Goal: Download file/media

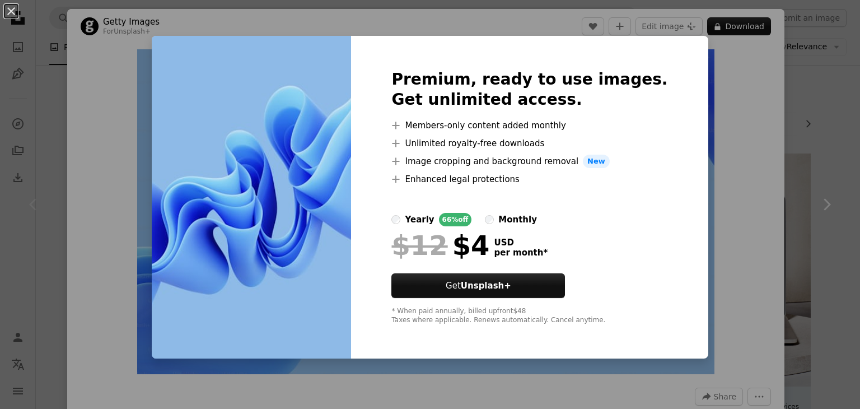
click at [680, 77] on div "An X shape Premium, ready to use images. Get unlimited access. A plus sign Memb…" at bounding box center [430, 204] width 860 height 409
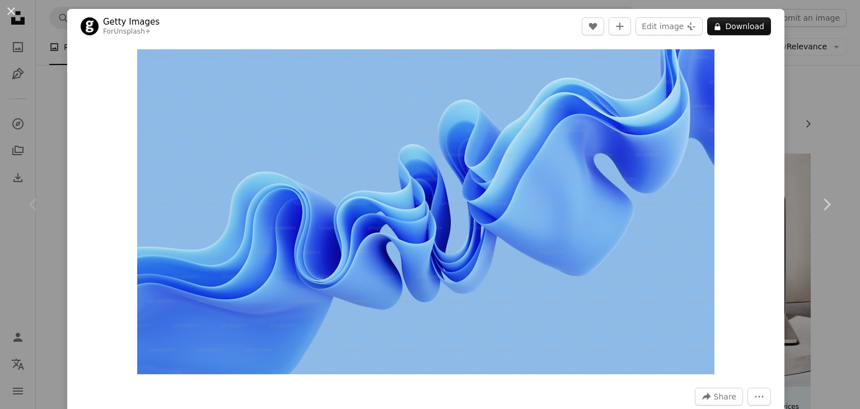
drag, startPoint x: 287, startPoint y: 160, endPoint x: 11, endPoint y: 18, distance: 309.7
click at [11, 18] on button "An X shape" at bounding box center [10, 10] width 13 height 13
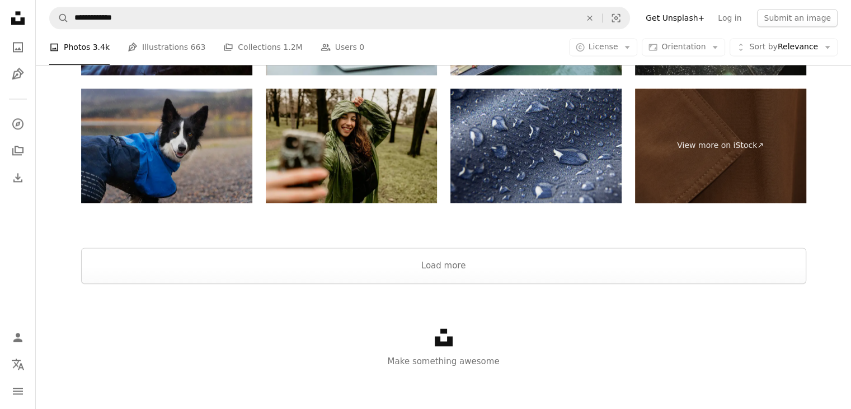
scroll to position [1571, 0]
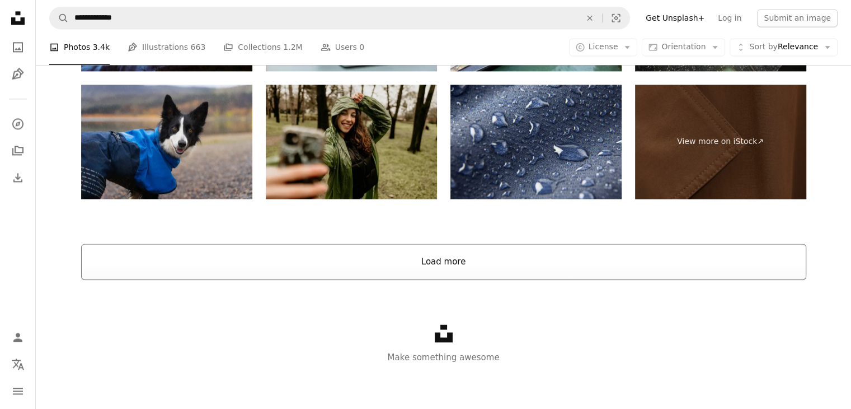
click at [428, 258] on button "Load more" at bounding box center [443, 262] width 725 height 36
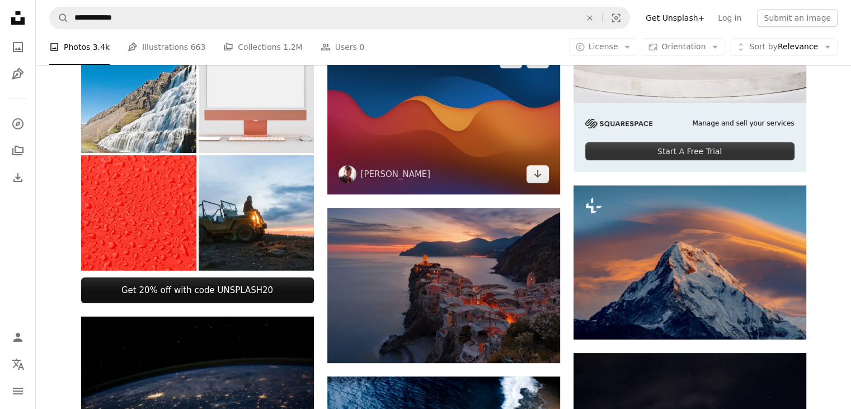
scroll to position [0, 0]
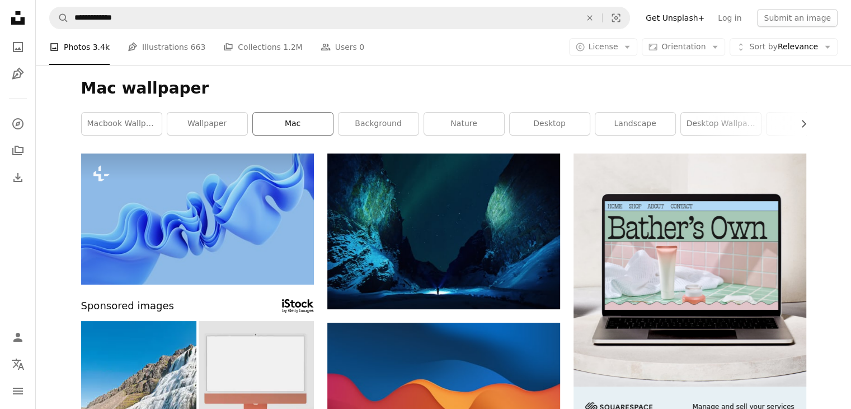
click at [299, 126] on link "mac" at bounding box center [293, 124] width 80 height 22
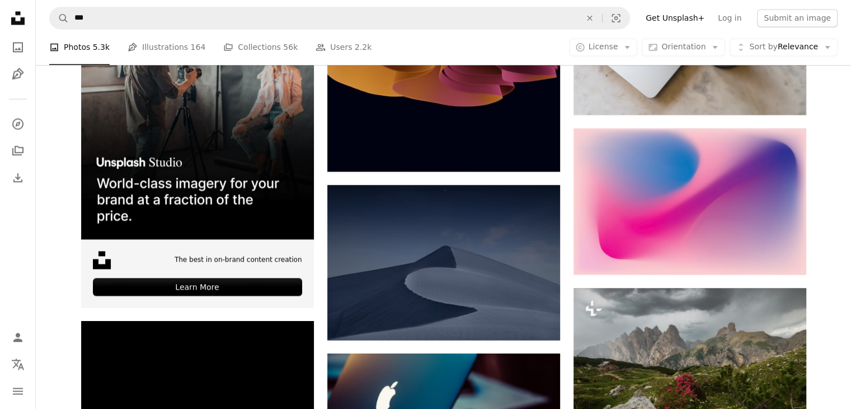
scroll to position [1791, 0]
